Goal: Check status

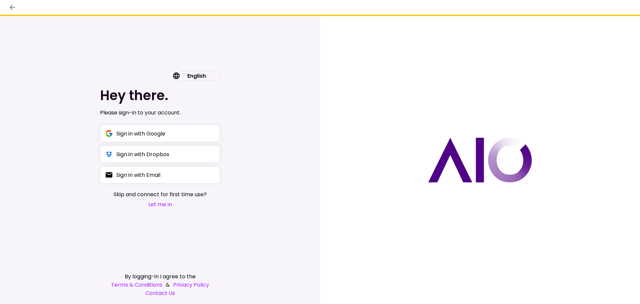
click at [156, 206] on button "Let me in" at bounding box center [160, 204] width 93 height 8
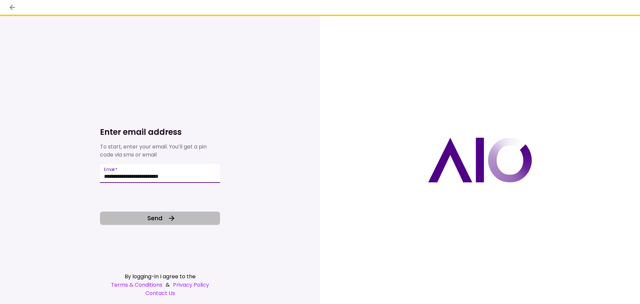
type input "**********"
click at [181, 221] on button "Send" at bounding box center [160, 217] width 120 height 13
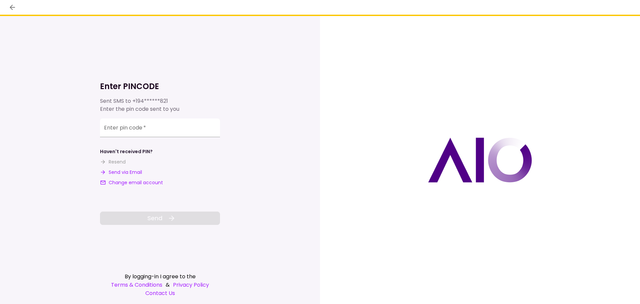
click at [116, 170] on button "Send via Email" at bounding box center [121, 172] width 42 height 7
drag, startPoint x: 118, startPoint y: 124, endPoint x: 122, endPoint y: 125, distance: 3.7
click at [120, 127] on div "**********" at bounding box center [160, 127] width 120 height 19
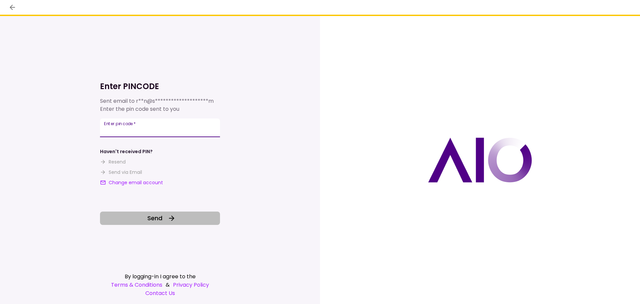
type input "******"
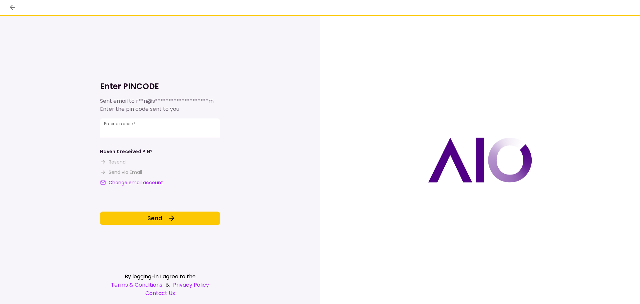
drag, startPoint x: 172, startPoint y: 217, endPoint x: 199, endPoint y: 225, distance: 28.3
click at [172, 216] on icon at bounding box center [172, 218] width 8 height 8
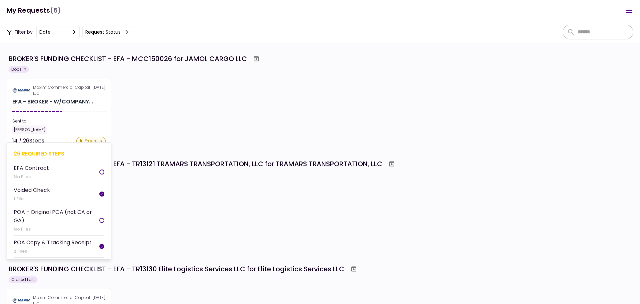
click at [67, 119] on div "Sent to:" at bounding box center [58, 121] width 93 height 6
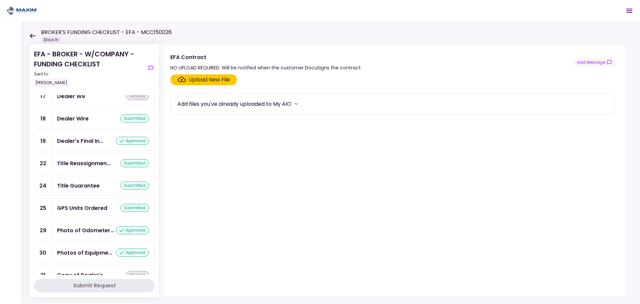
scroll to position [568, 0]
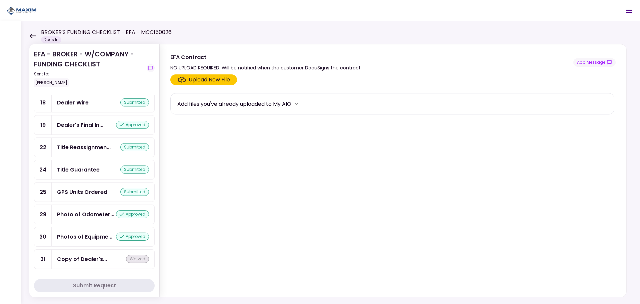
click at [84, 187] on div "GPS Units Ordered submitted" at bounding box center [103, 191] width 103 height 19
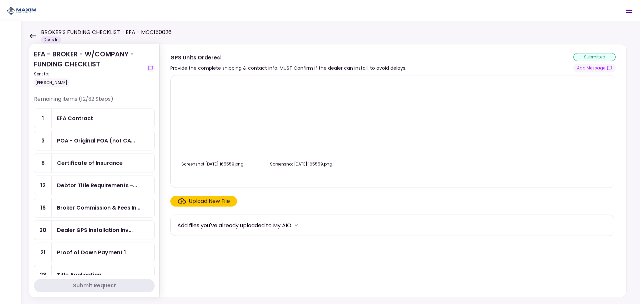
click at [30, 36] on icon at bounding box center [33, 35] width 6 height 5
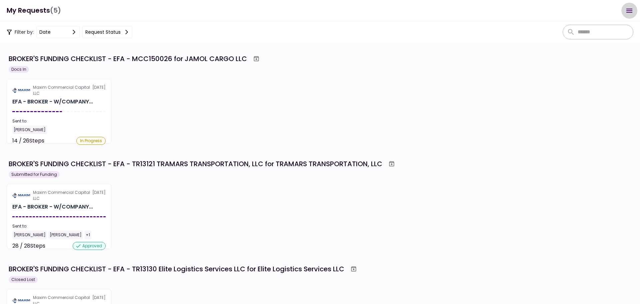
click at [631, 13] on icon "Open menu" at bounding box center [629, 11] width 8 height 8
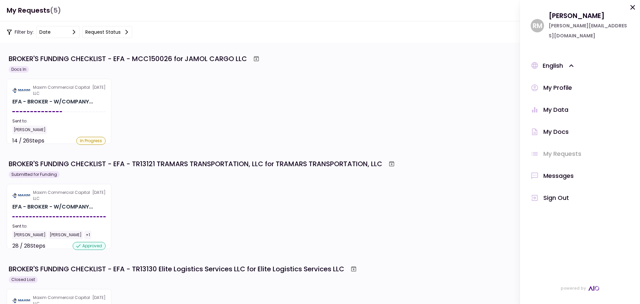
click at [556, 171] on div "Messages" at bounding box center [558, 176] width 30 height 10
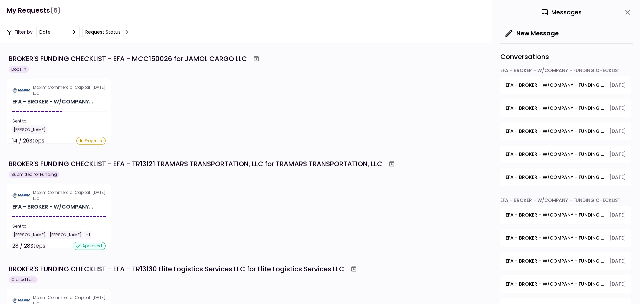
click at [564, 177] on span "EFA - BROKER - W/COMPANY - FUNDING CHECKLIST - Debtor Title Requirements - Proo…" at bounding box center [555, 177] width 99 height 7
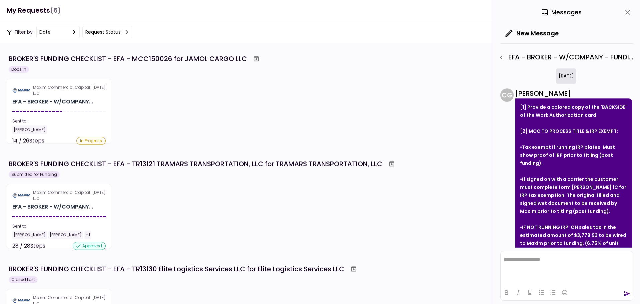
scroll to position [19, 0]
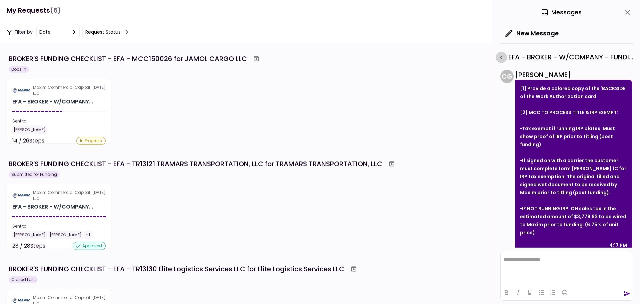
click at [499, 56] on icon "button" at bounding box center [501, 57] width 8 height 8
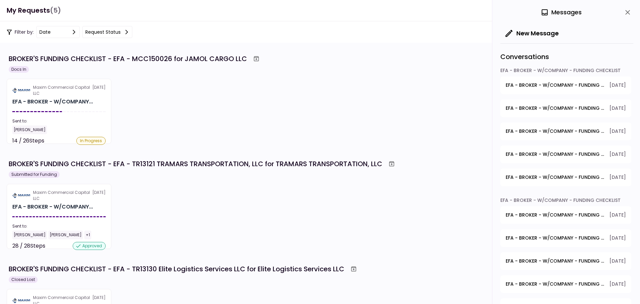
click at [572, 80] on button "EFA - BROKER - W/COMPANY - FUNDING CHECKLIST - EFA Contract [DATE]" at bounding box center [565, 85] width 131 height 18
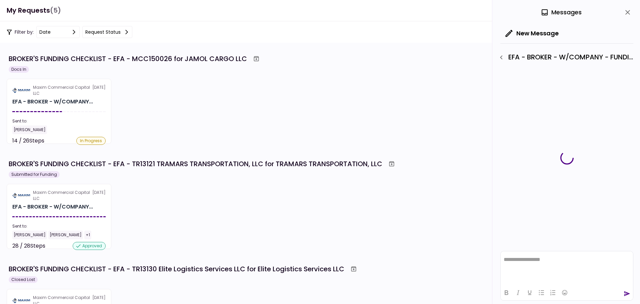
scroll to position [0, 0]
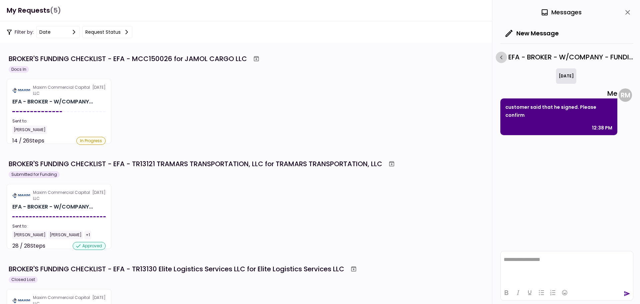
click at [502, 59] on icon "button" at bounding box center [501, 57] width 8 height 8
